Goal: Transaction & Acquisition: Book appointment/travel/reservation

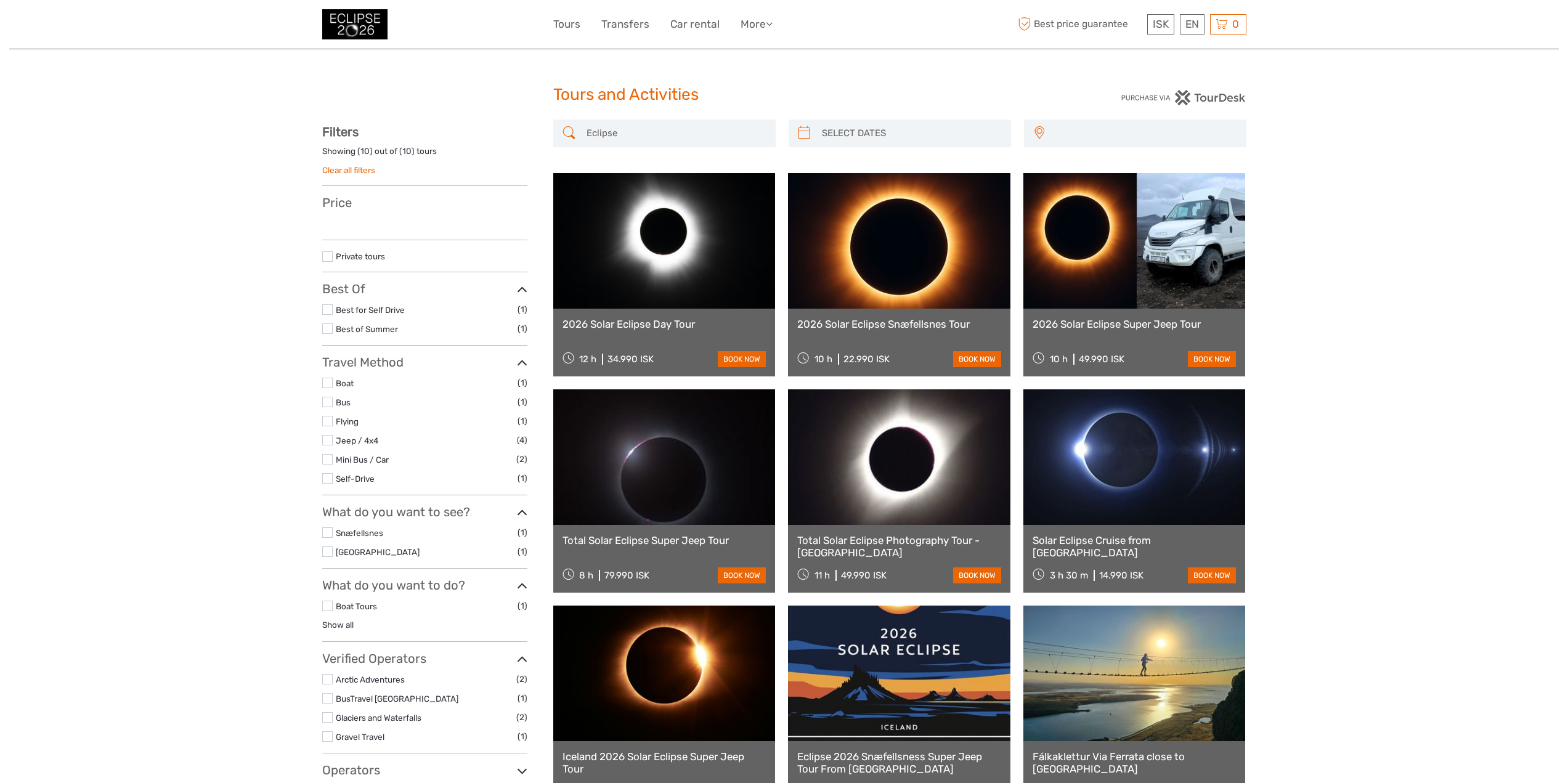
select select
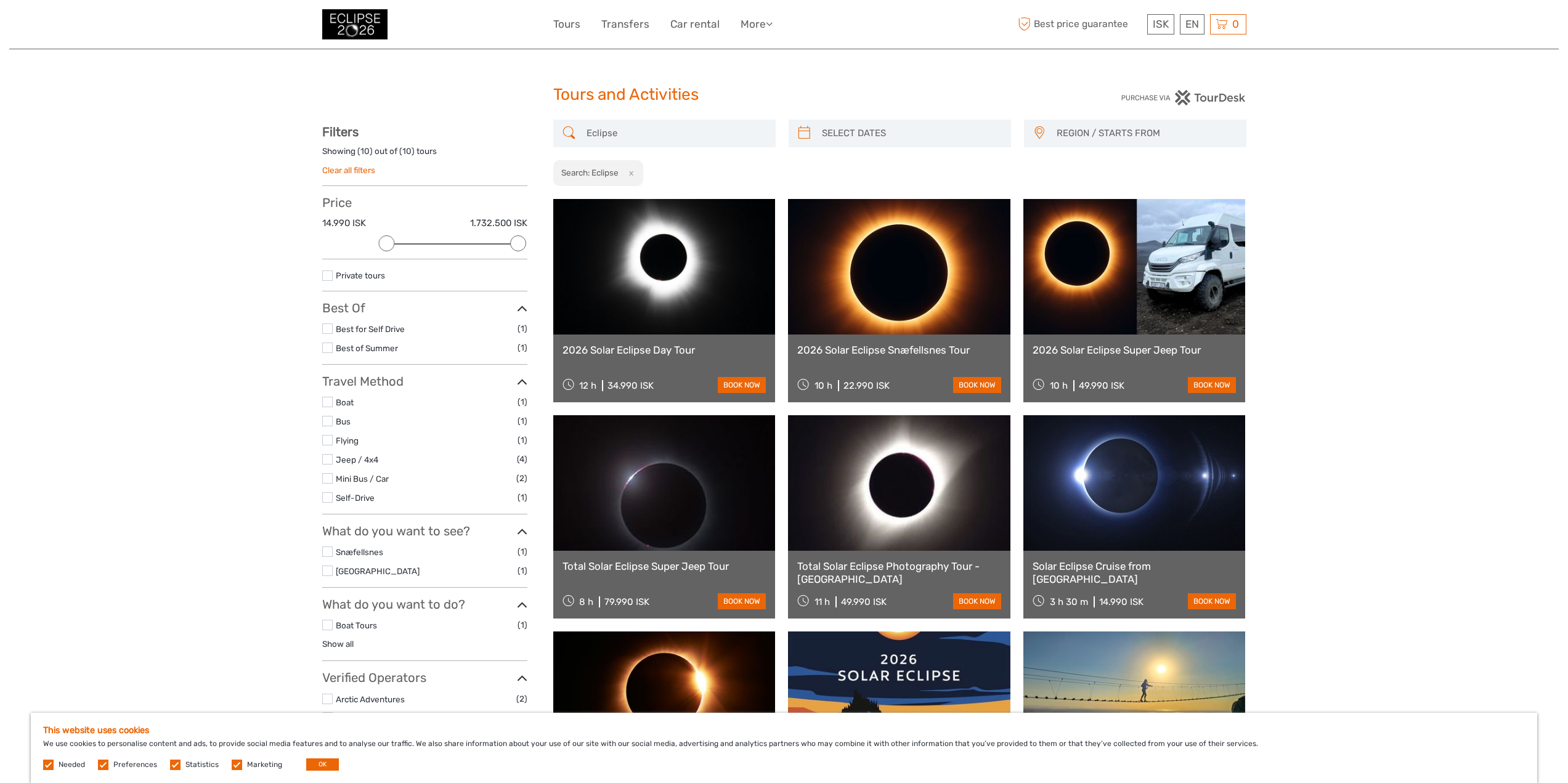
click at [678, 503] on link at bounding box center [664, 482] width 222 height 135
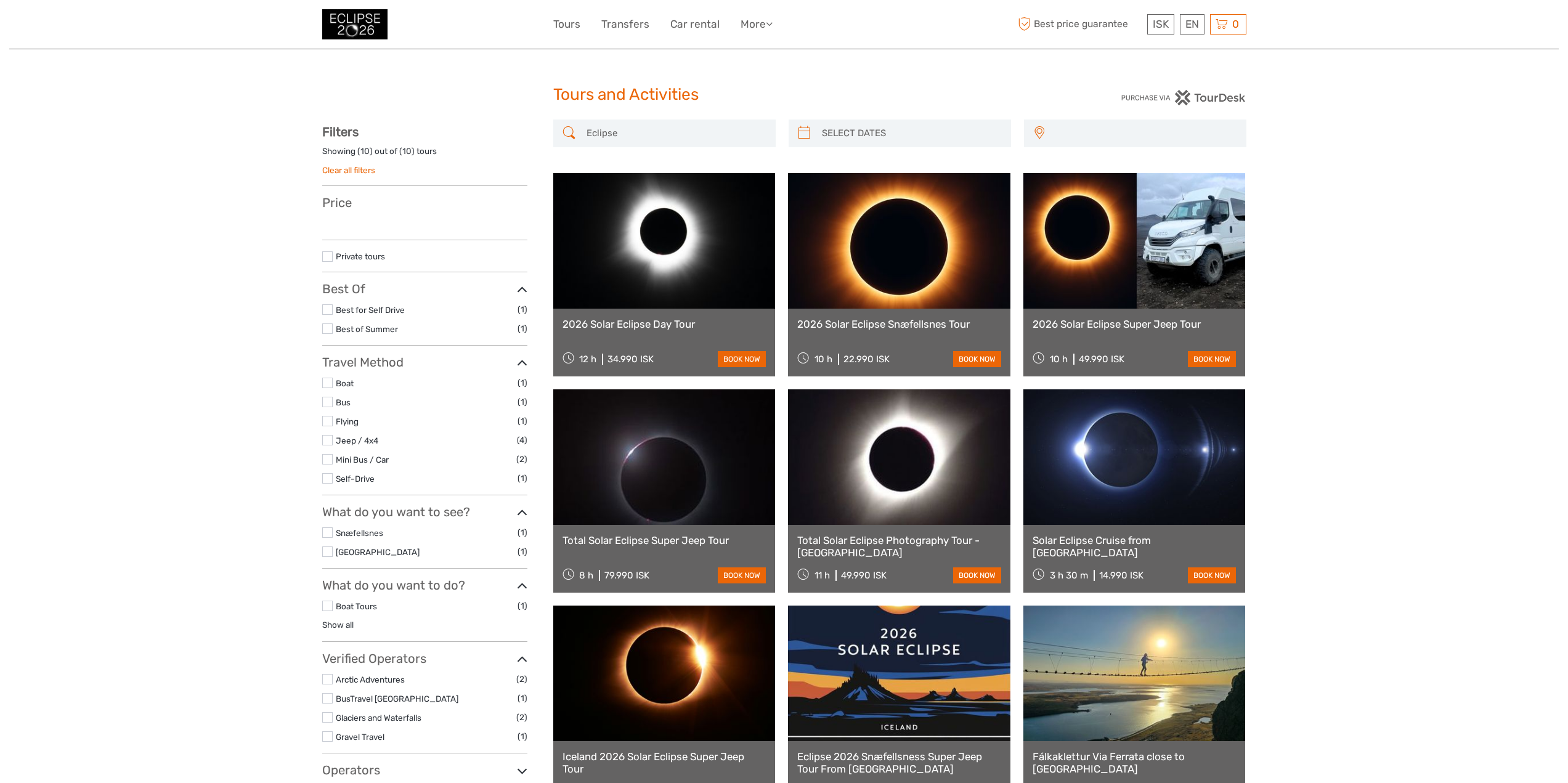
select select
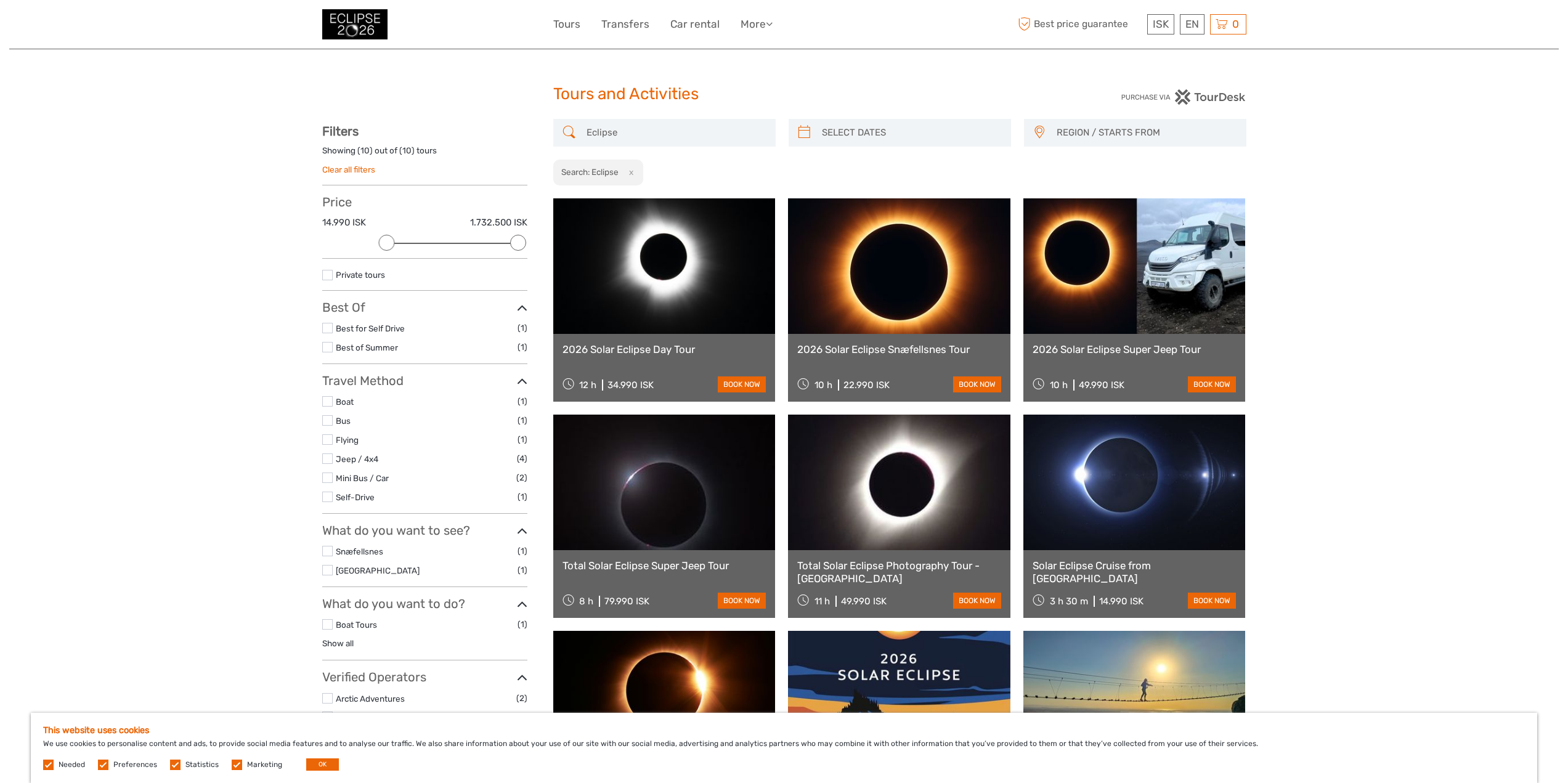
scroll to position [246, 0]
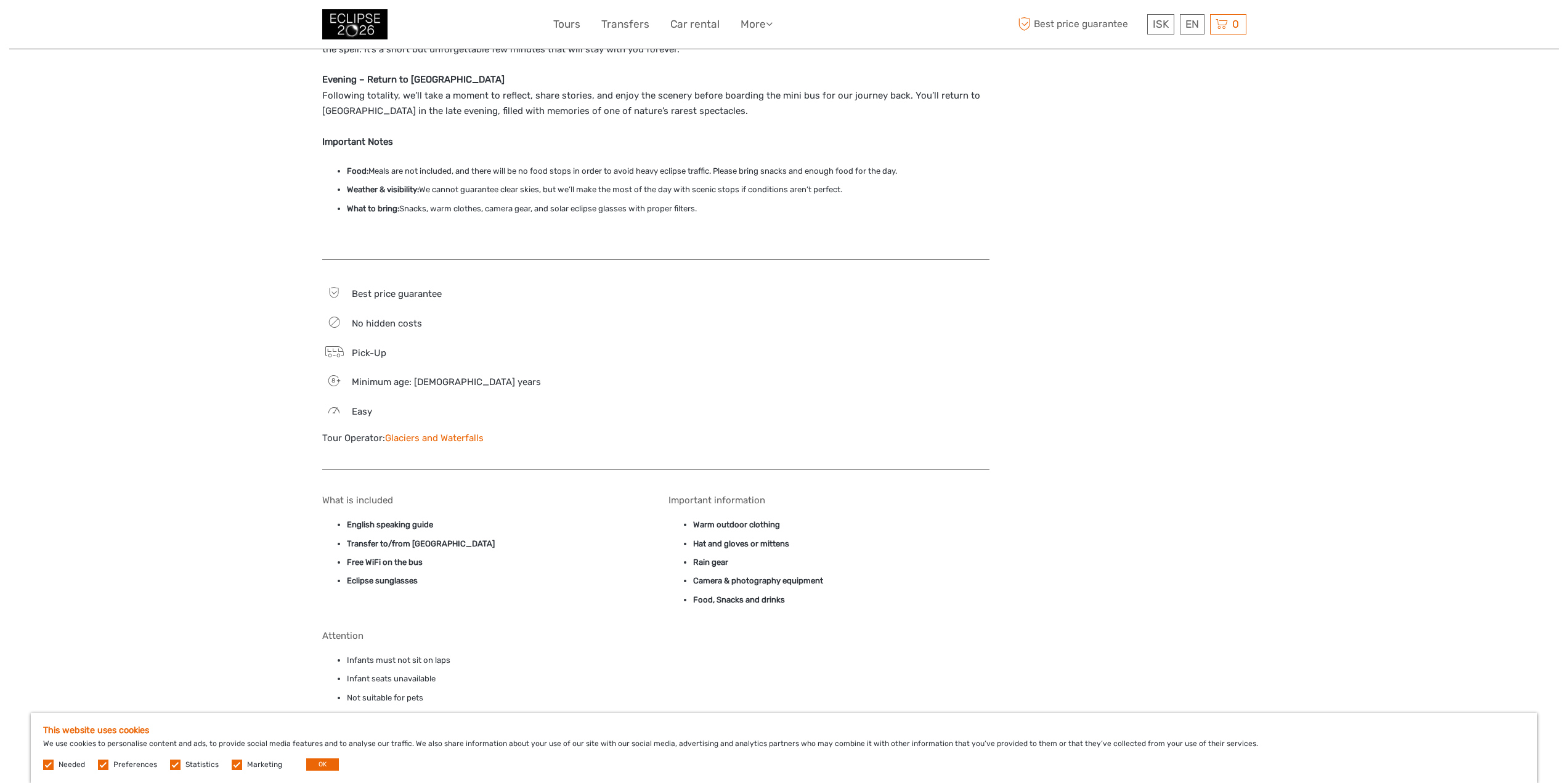
scroll to position [1047, 0]
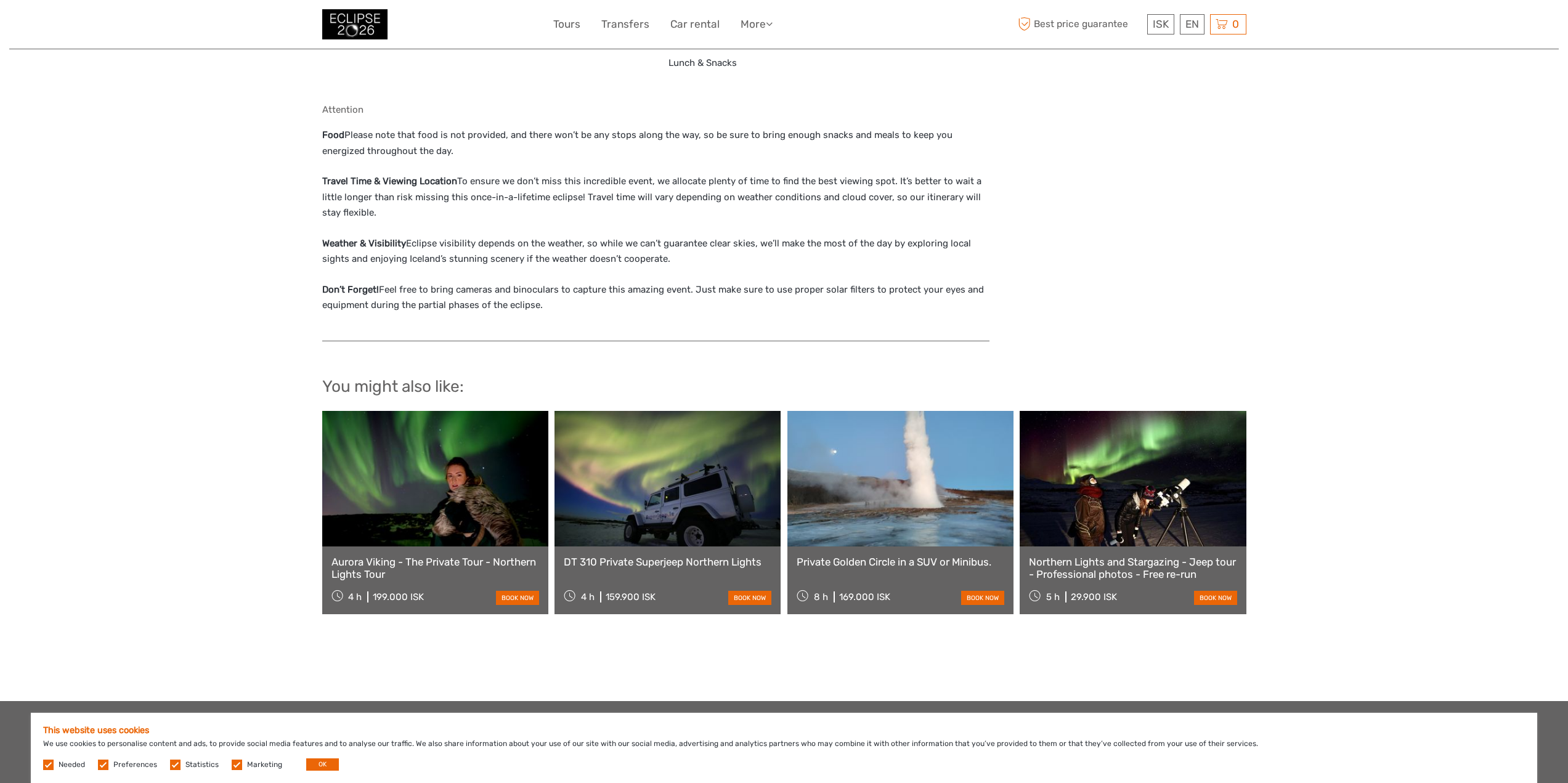
scroll to position [1972, 0]
